Goal: Transaction & Acquisition: Purchase product/service

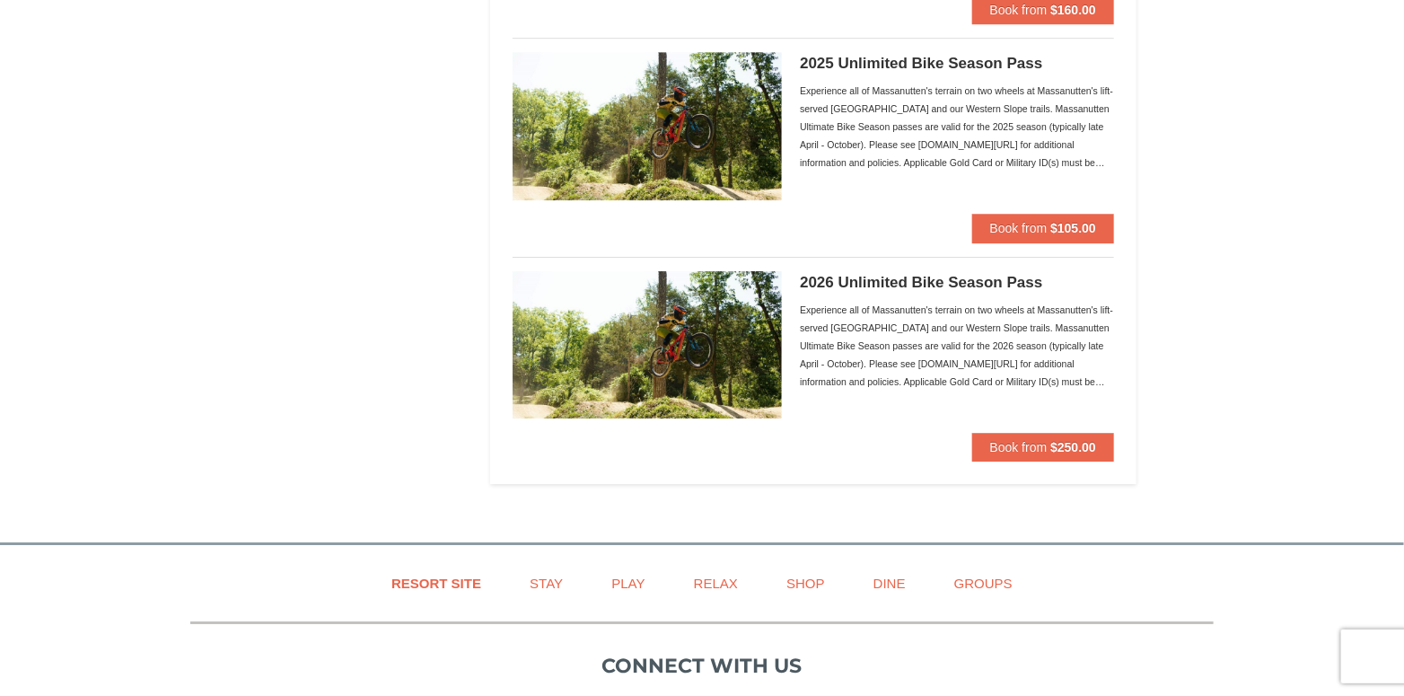
scroll to position [2513, 0]
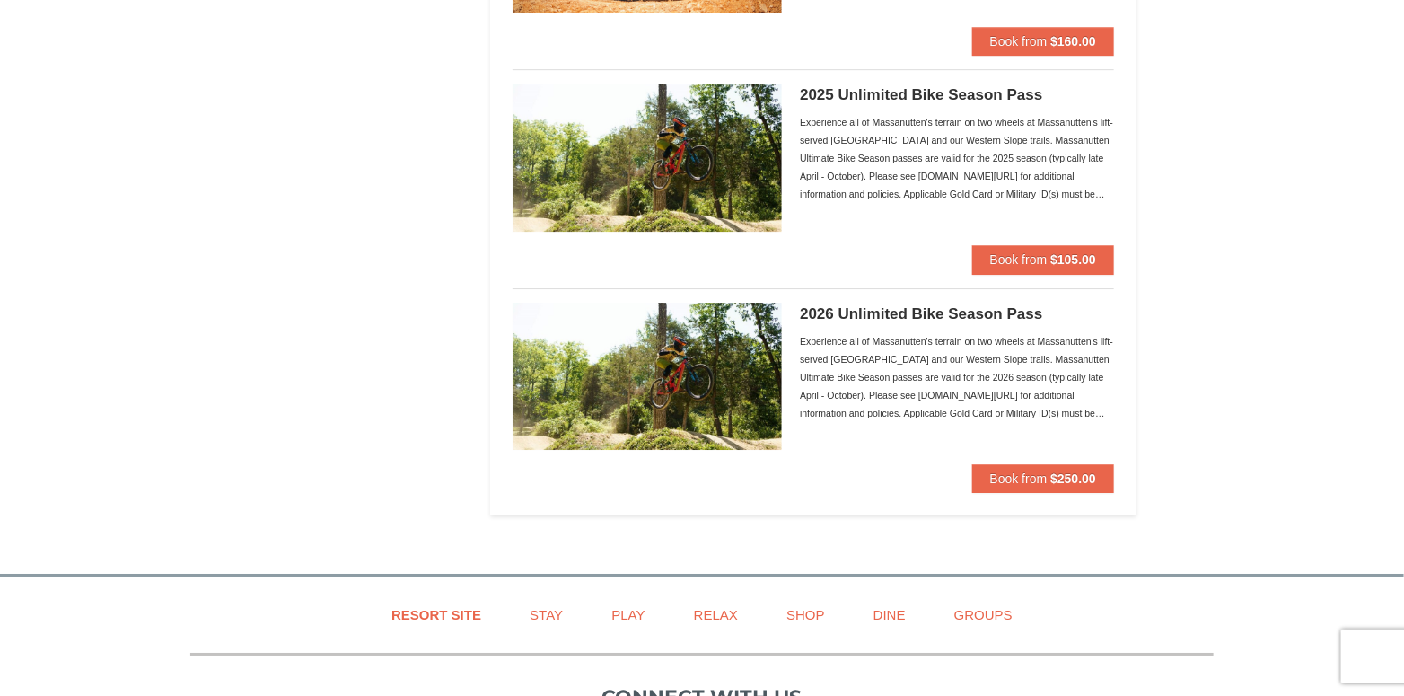
click at [748, 363] on img at bounding box center [646, 375] width 269 height 147
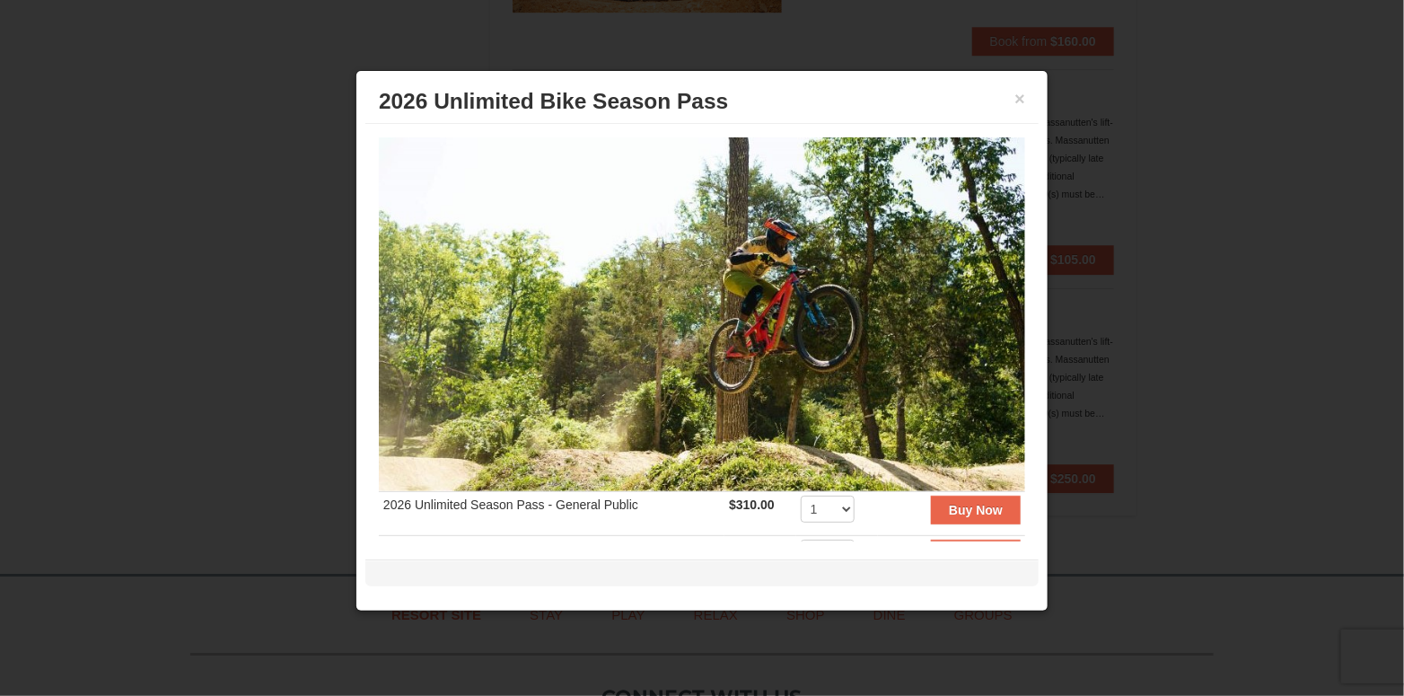
scroll to position [90, 0]
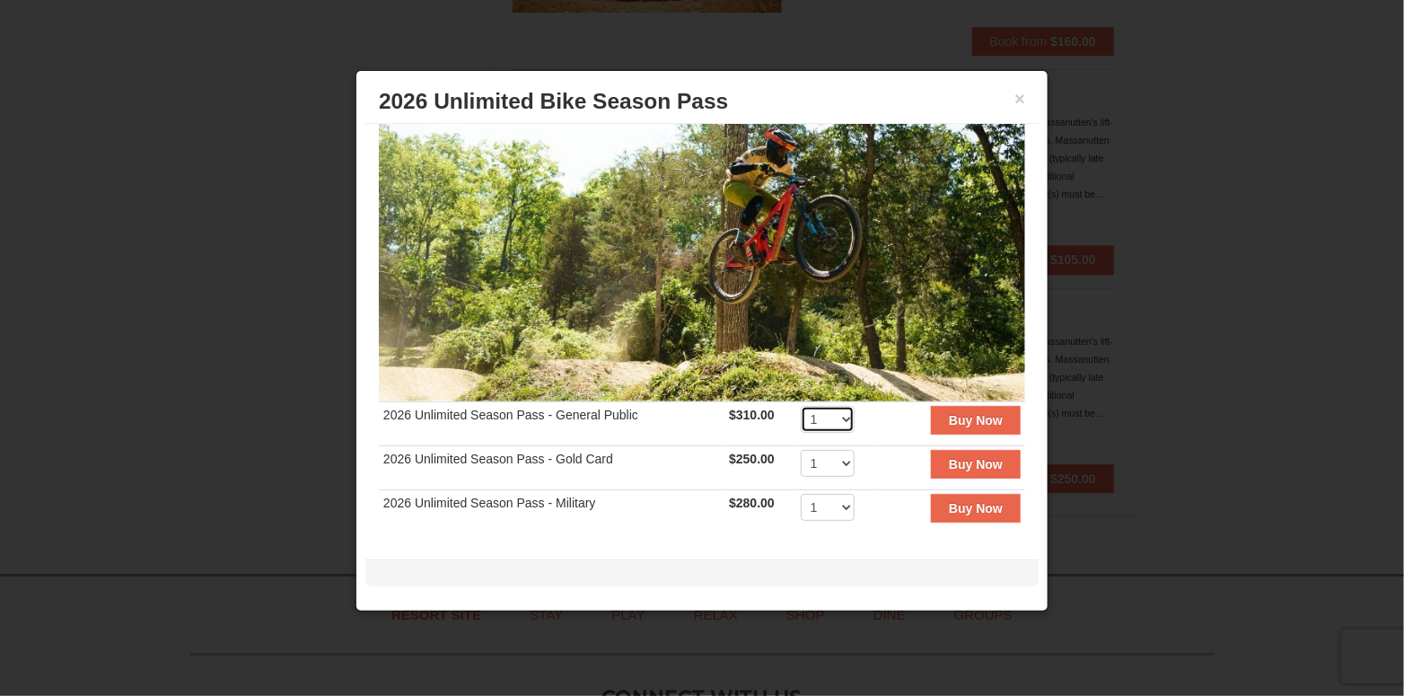
click at [829, 408] on select "1 2 3 4 5 6 7 8 9 10 11 12 13 14 15 16 17 18 19 20" at bounding box center [828, 419] width 54 height 27
click at [881, 416] on td "Buy Now" at bounding box center [951, 423] width 147 height 44
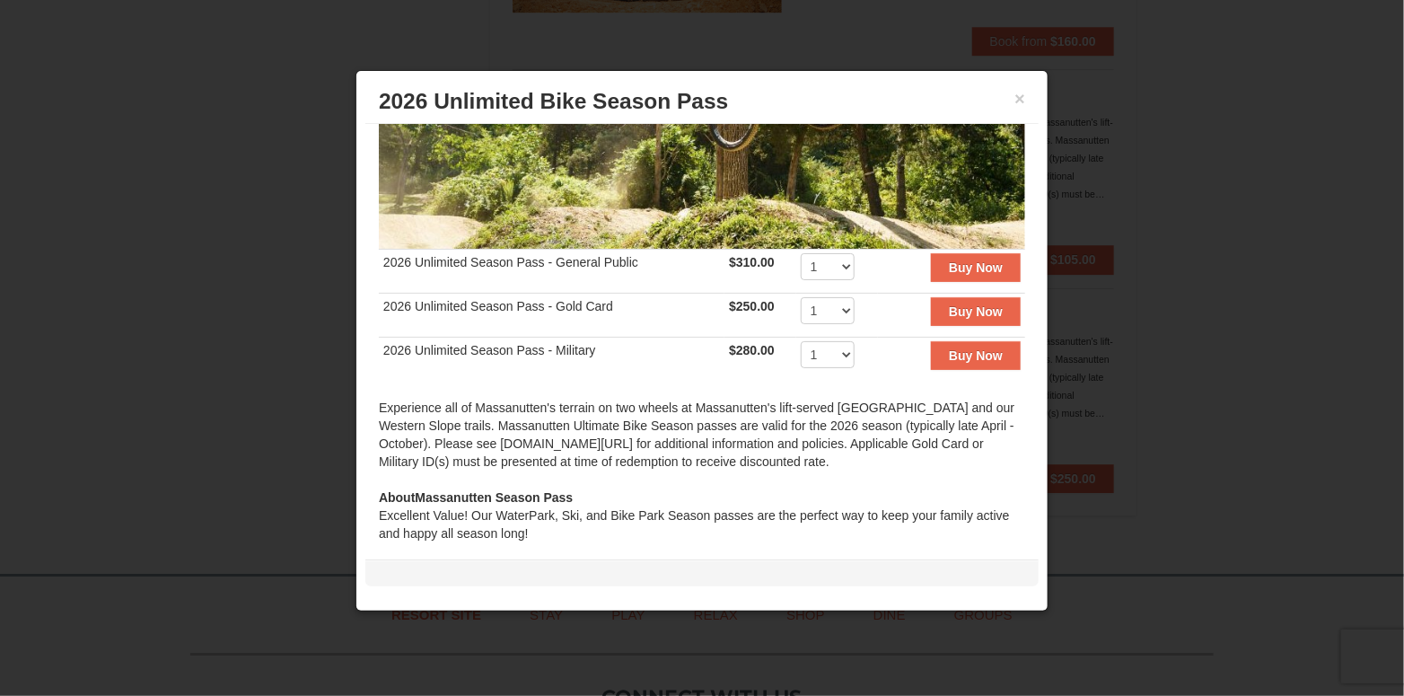
scroll to position [222, 0]
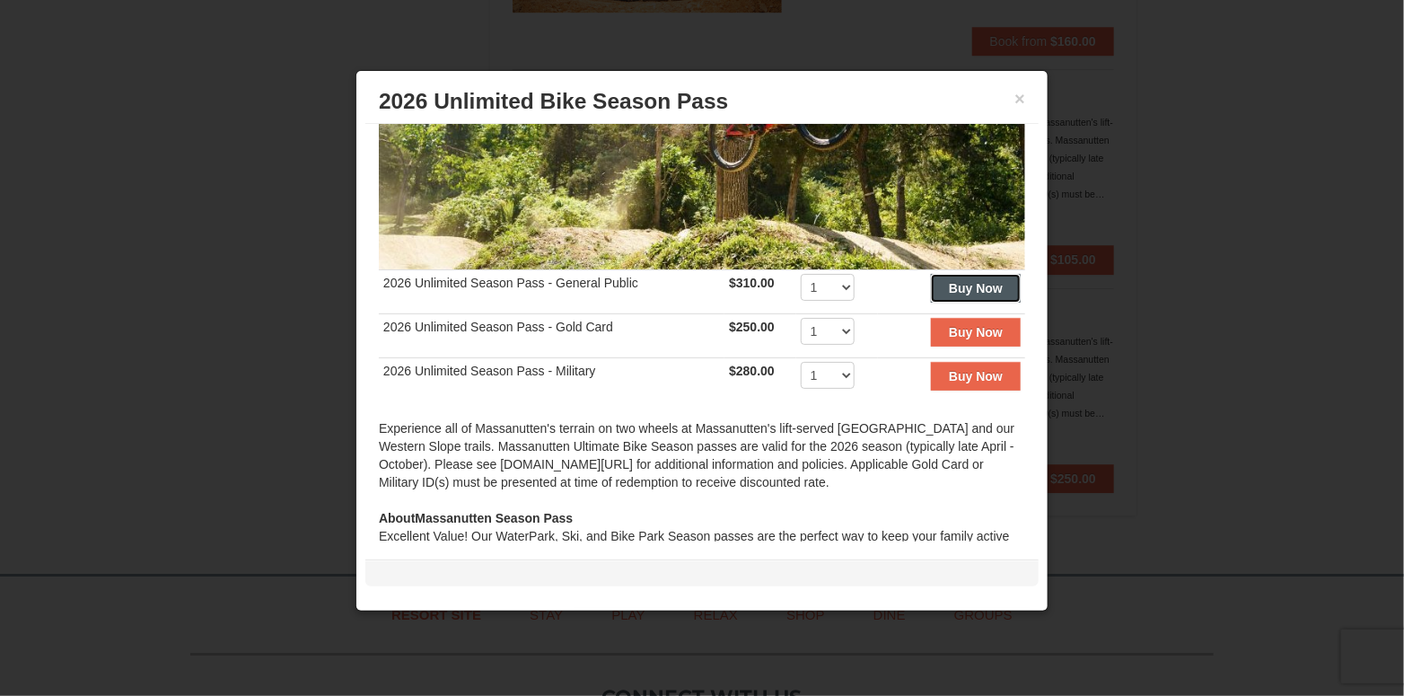
click at [958, 284] on strong "Buy Now" at bounding box center [976, 288] width 54 height 14
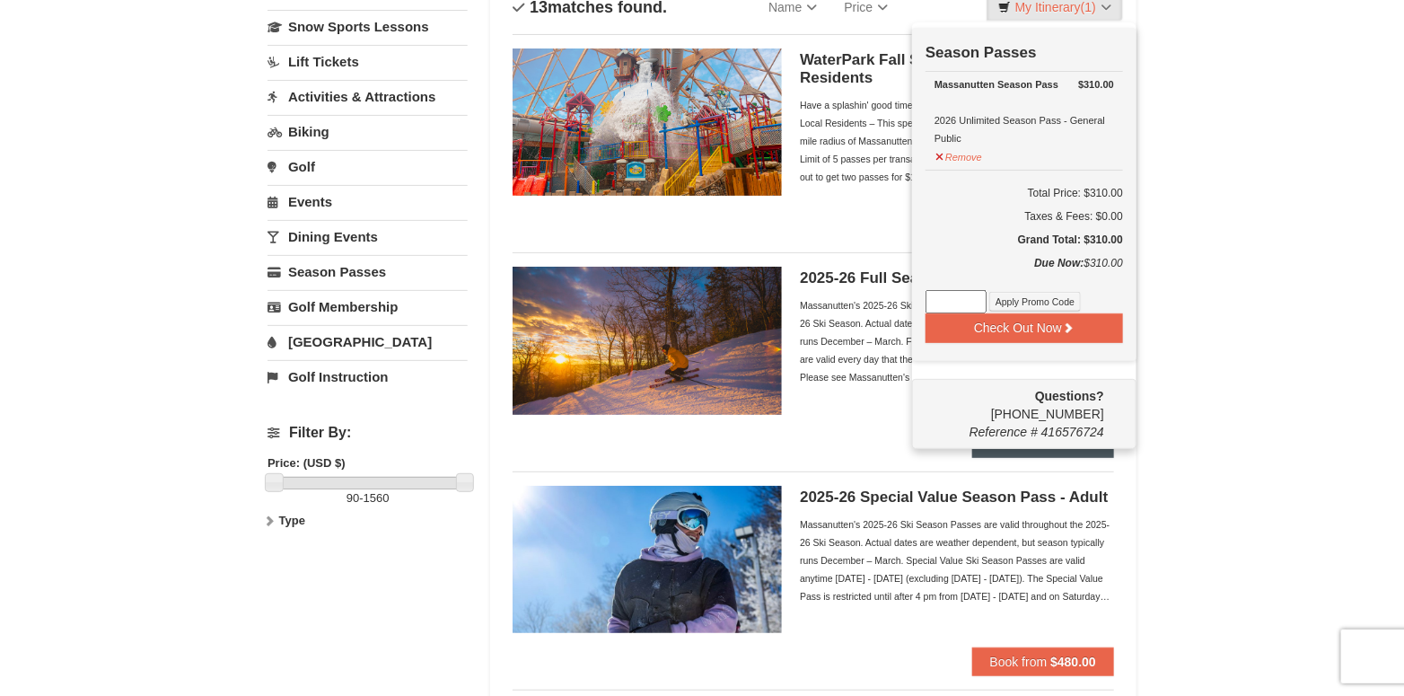
scroll to position [184, 0]
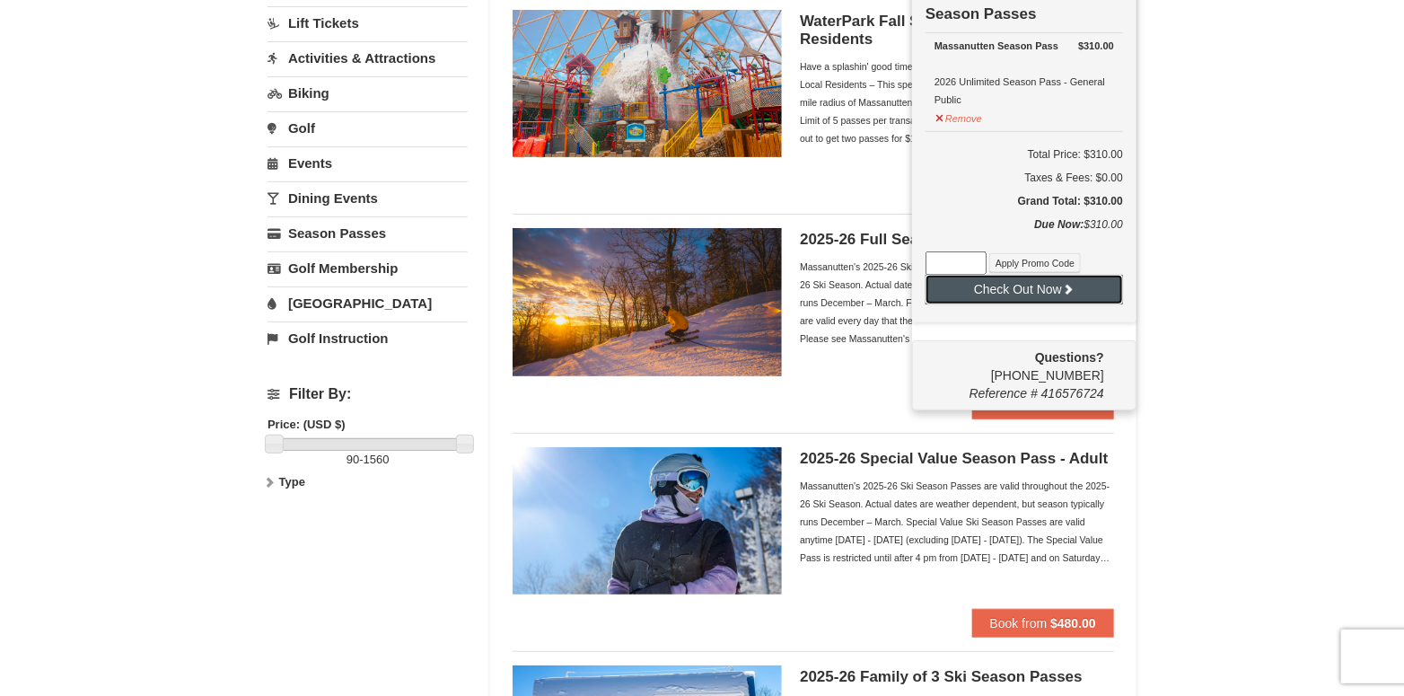
click at [1003, 293] on button "Check Out Now" at bounding box center [1023, 289] width 197 height 29
